Goal: Transaction & Acquisition: Download file/media

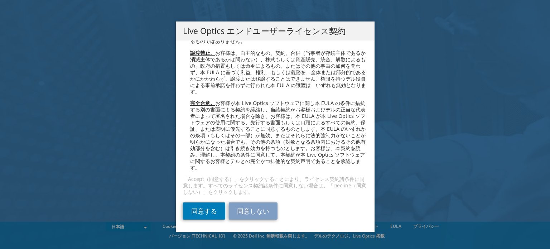
scroll to position [2616, 0]
drag, startPoint x: 198, startPoint y: 211, endPoint x: 202, endPoint y: 209, distance: 4.7
click at [198, 211] on link "同意する" at bounding box center [204, 210] width 42 height 17
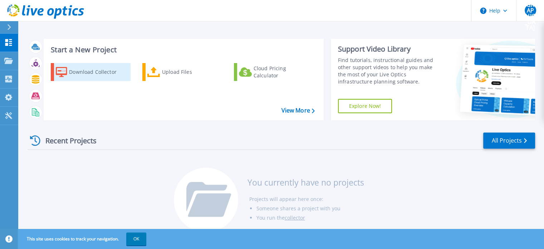
click at [69, 68] on div "Download Collector" at bounding box center [97, 72] width 57 height 14
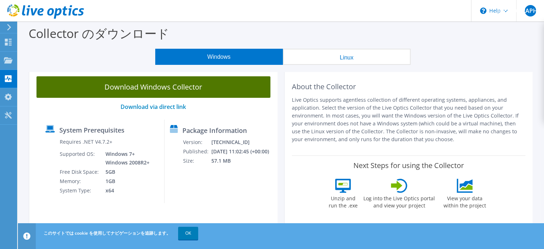
click at [179, 82] on link "Download Windows Collector" at bounding box center [154, 86] width 234 height 21
